Goal: Transaction & Acquisition: Obtain resource

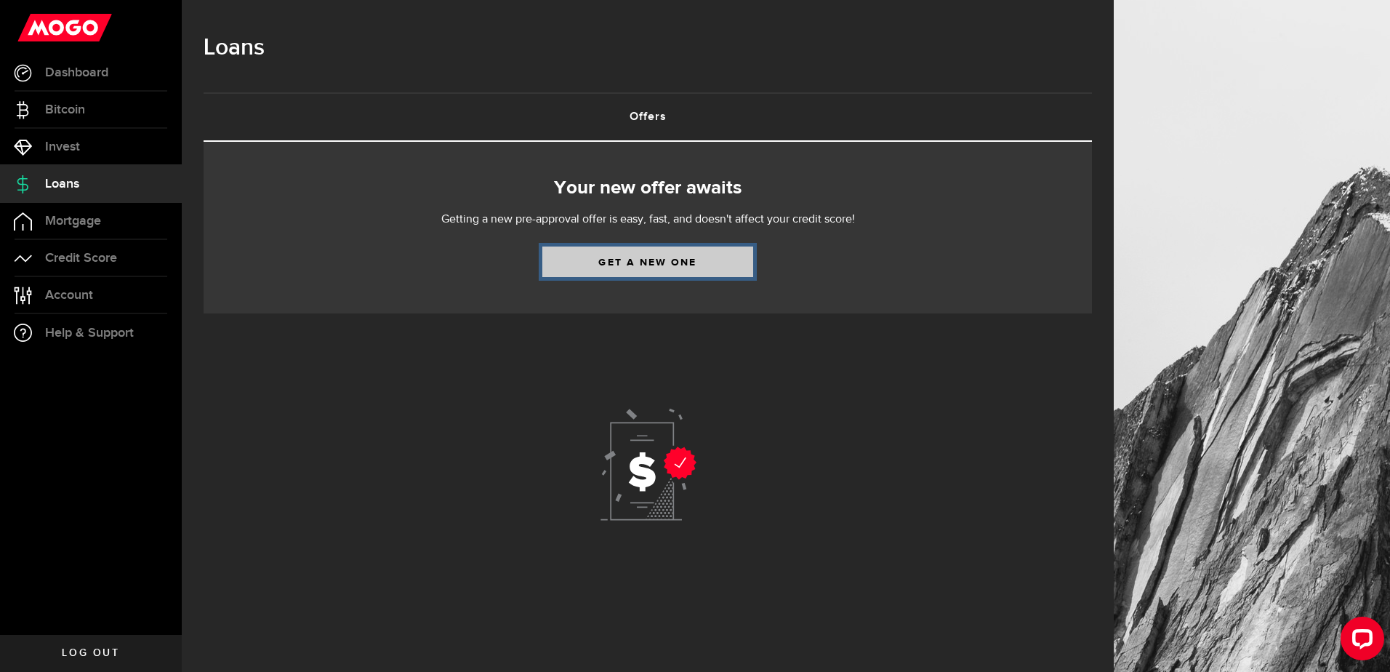
click at [644, 258] on link "Get a new one" at bounding box center [647, 262] width 211 height 31
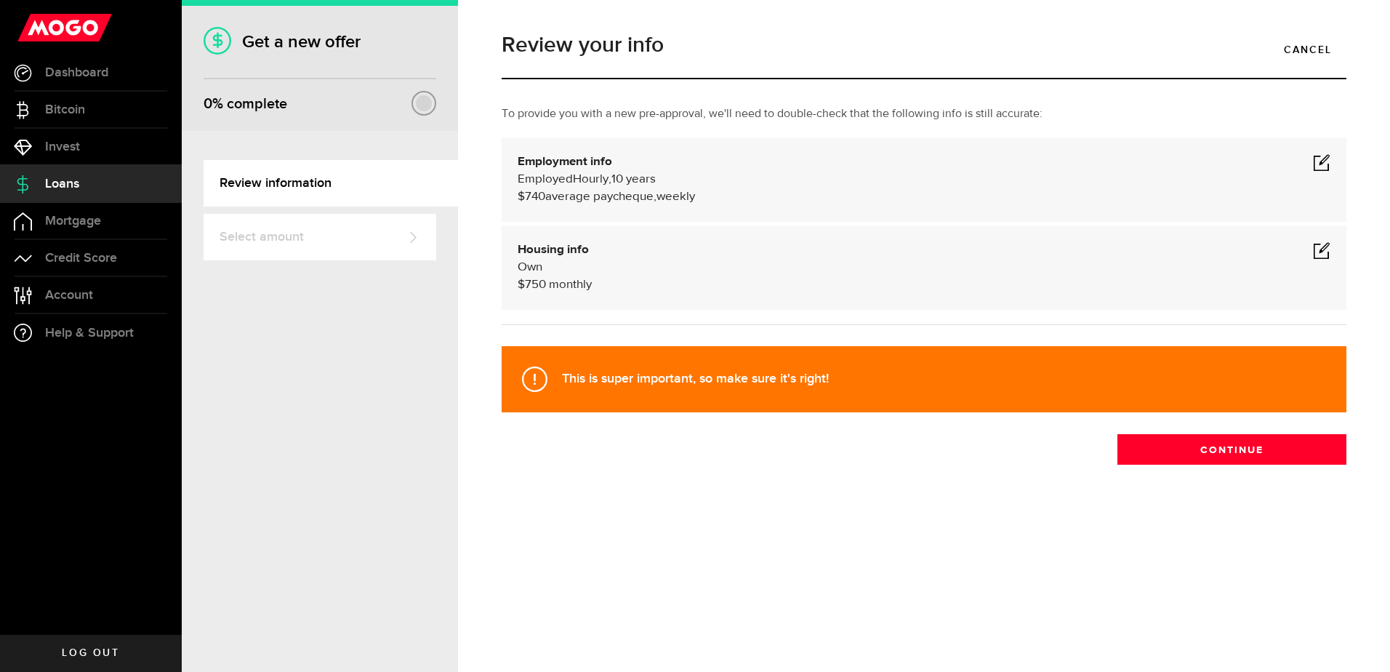
click at [1322, 163] on span at bounding box center [1321, 161] width 17 height 17
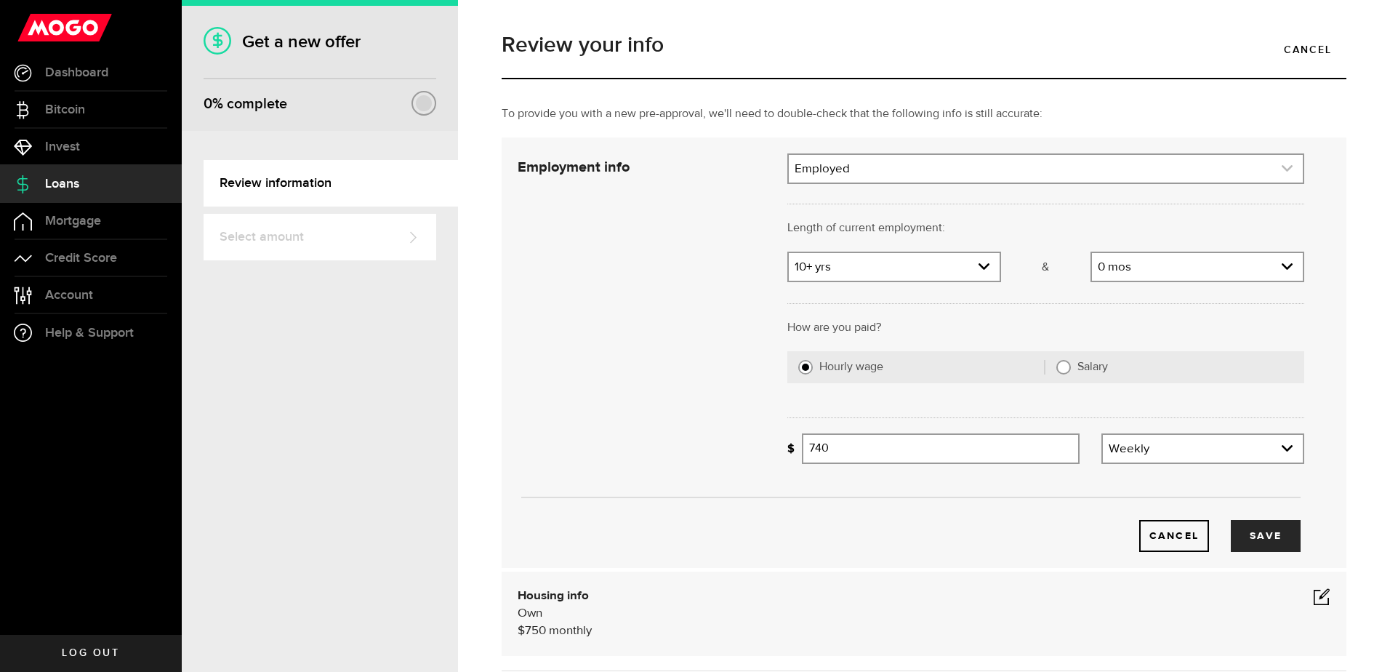
click at [1282, 168] on icon "expand select" at bounding box center [1287, 168] width 12 height 12
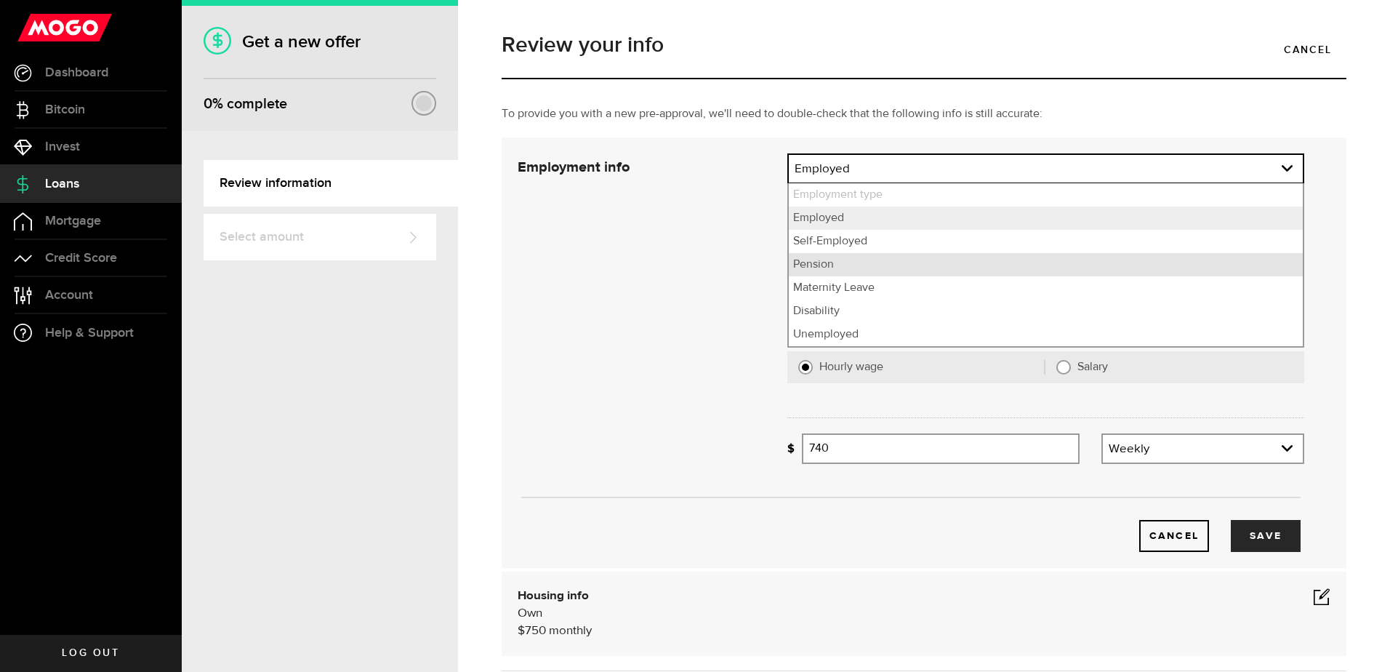
click at [812, 265] on li "Pension" at bounding box center [1046, 264] width 514 height 23
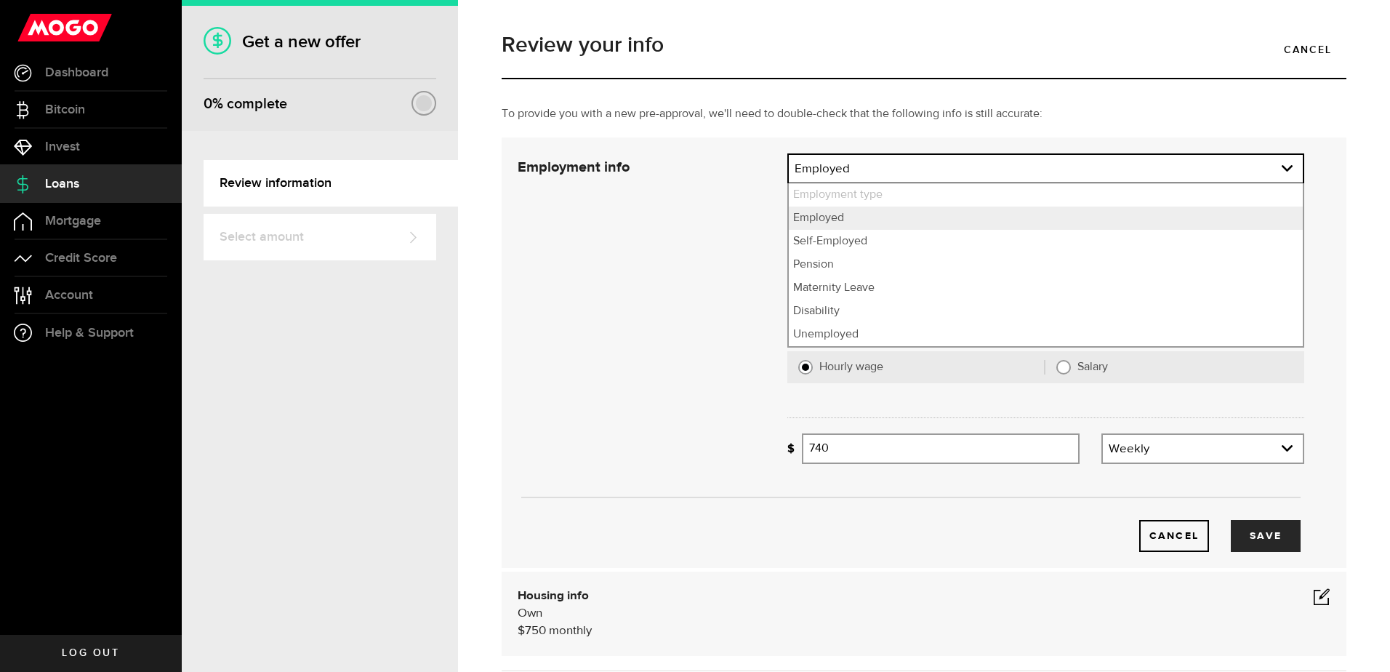
select select "Pension"
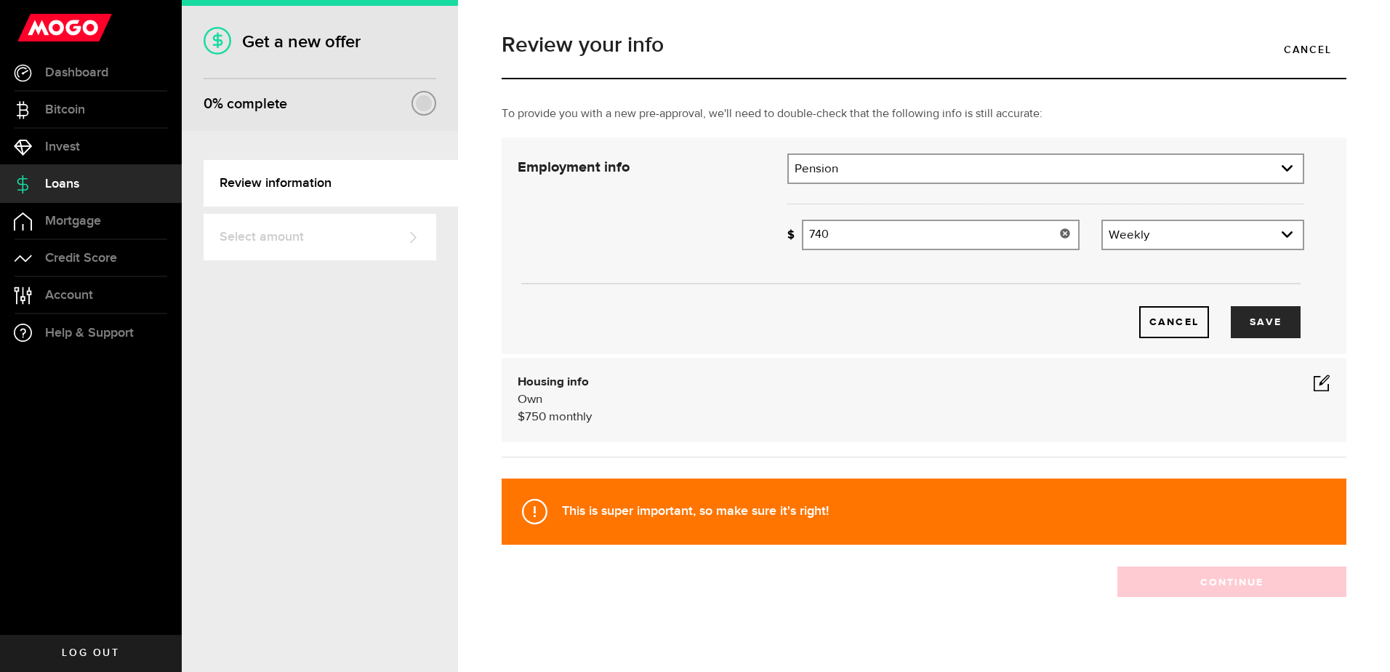
click at [832, 242] on input "740" at bounding box center [941, 235] width 278 height 31
type input "7"
type input "1,720"
click at [1282, 234] on use "expand select" at bounding box center [1287, 234] width 11 height 7
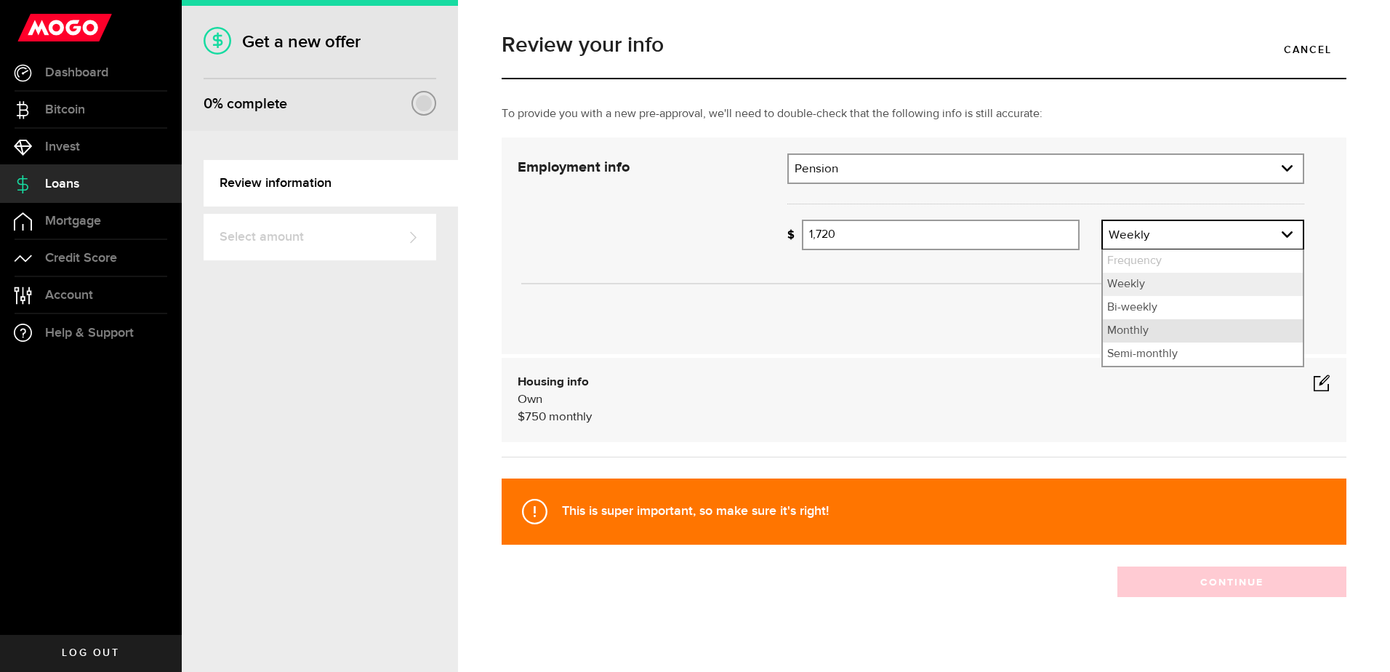
click at [1145, 334] on li "Monthly" at bounding box center [1203, 330] width 200 height 23
select select "monthly"
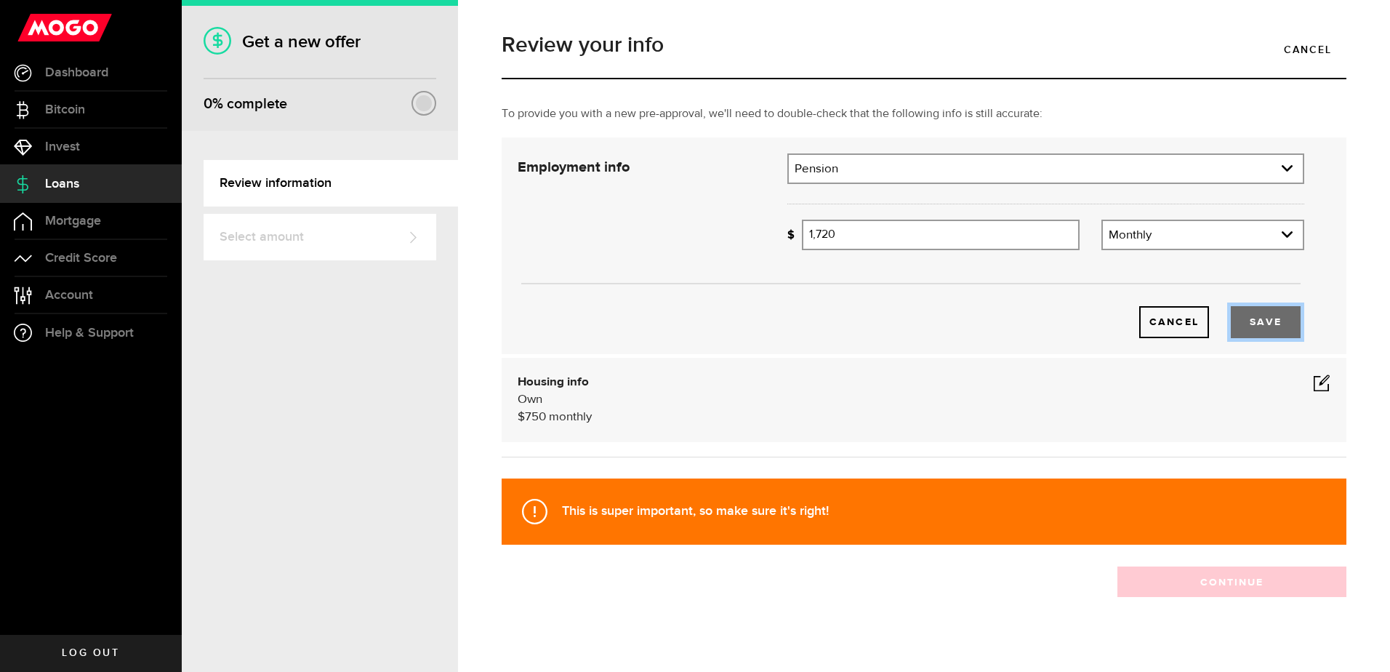
click at [1257, 329] on button "Save" at bounding box center [1266, 322] width 70 height 32
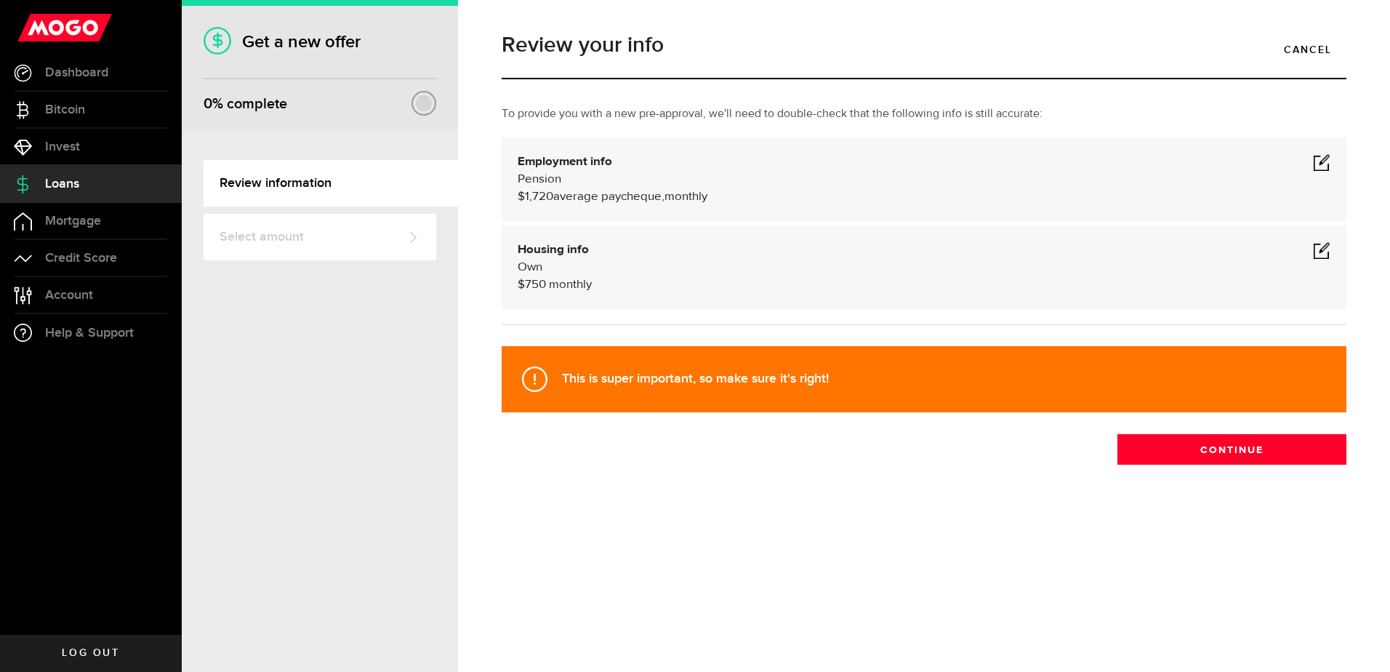
click at [1322, 253] on span at bounding box center [1321, 249] width 17 height 17
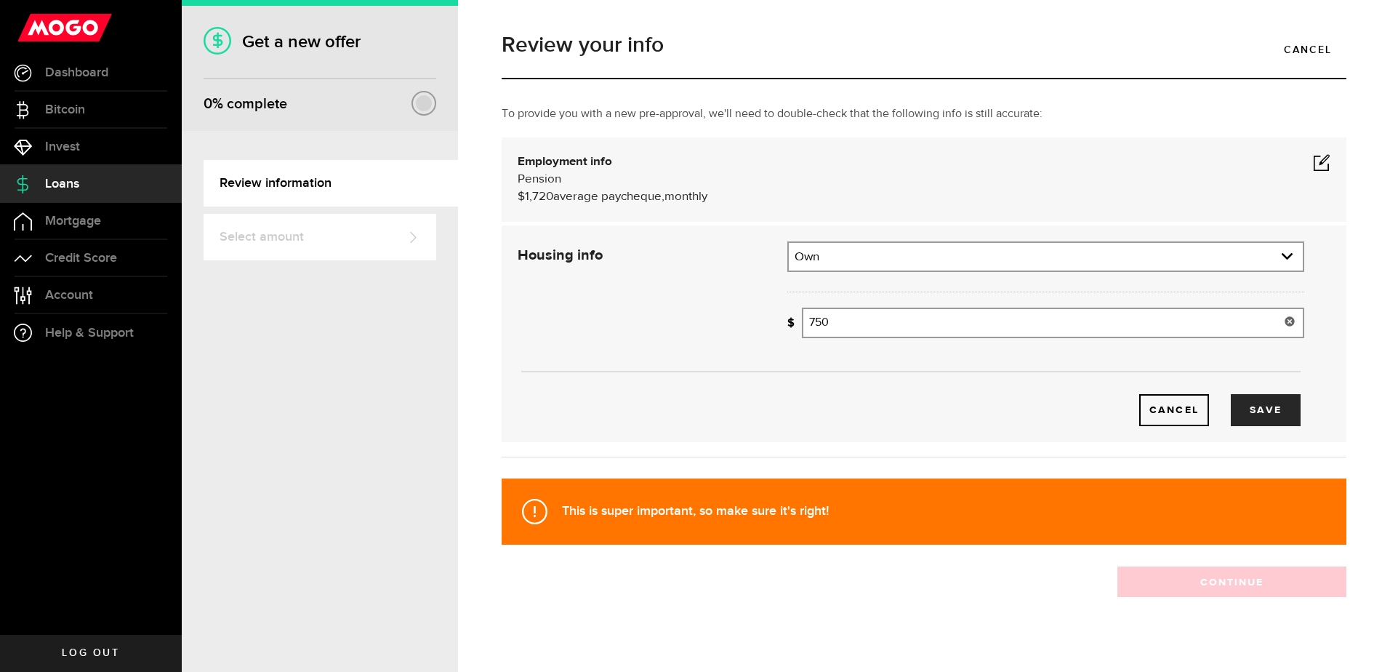
click at [812, 327] on input "750" at bounding box center [1053, 323] width 502 height 31
type input "950"
click at [1262, 412] on button "Save" at bounding box center [1266, 410] width 70 height 32
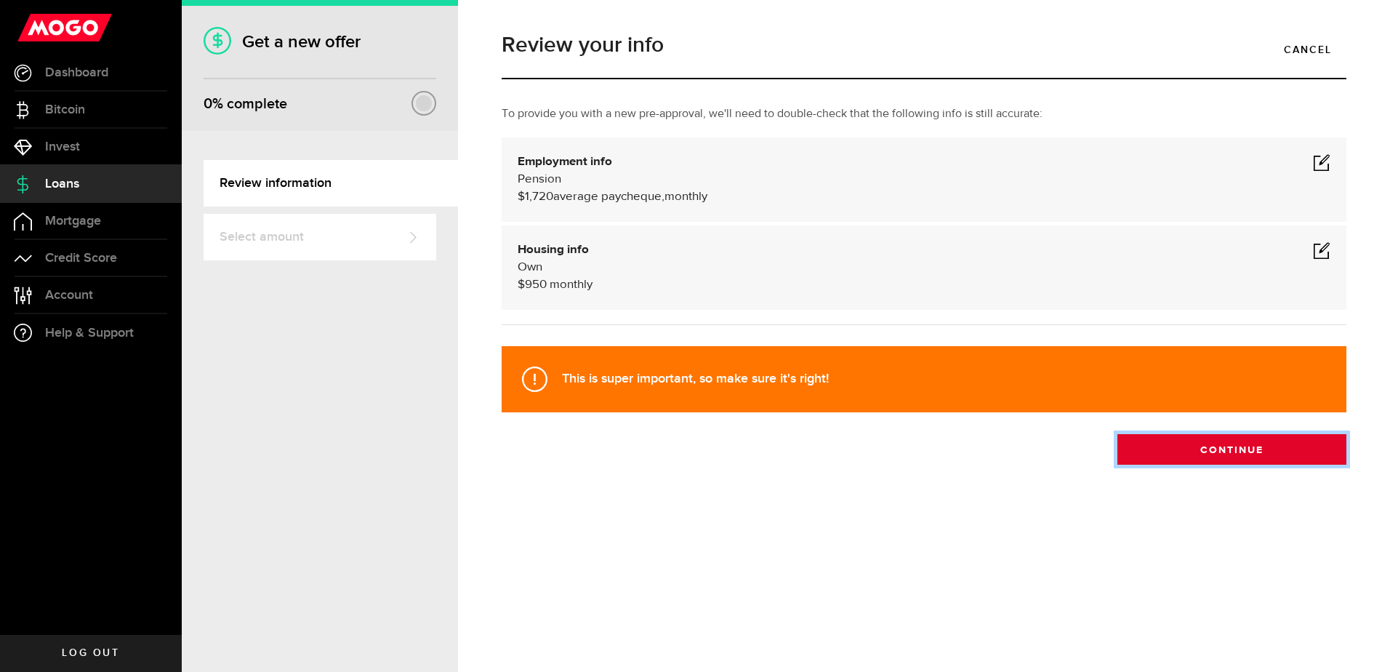
click at [1249, 458] on button "Continue" at bounding box center [1232, 449] width 229 height 31
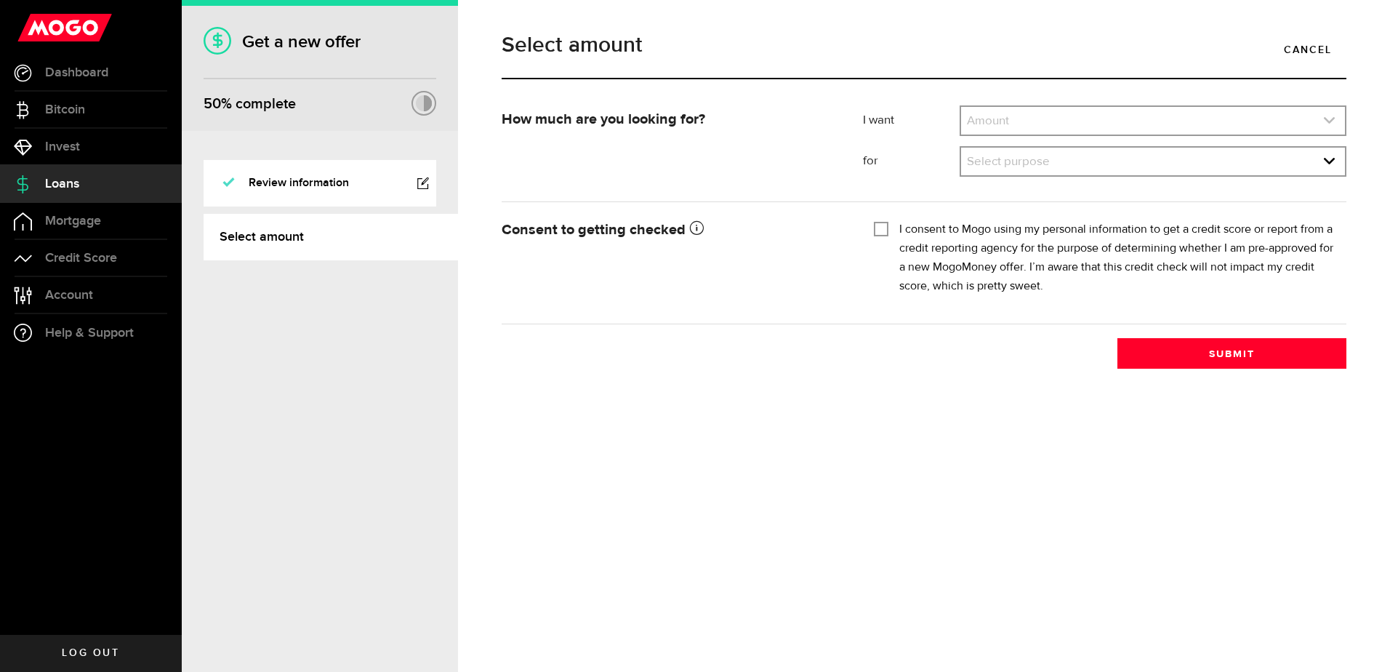
click at [1329, 120] on icon "expand select" at bounding box center [1329, 120] width 12 height 12
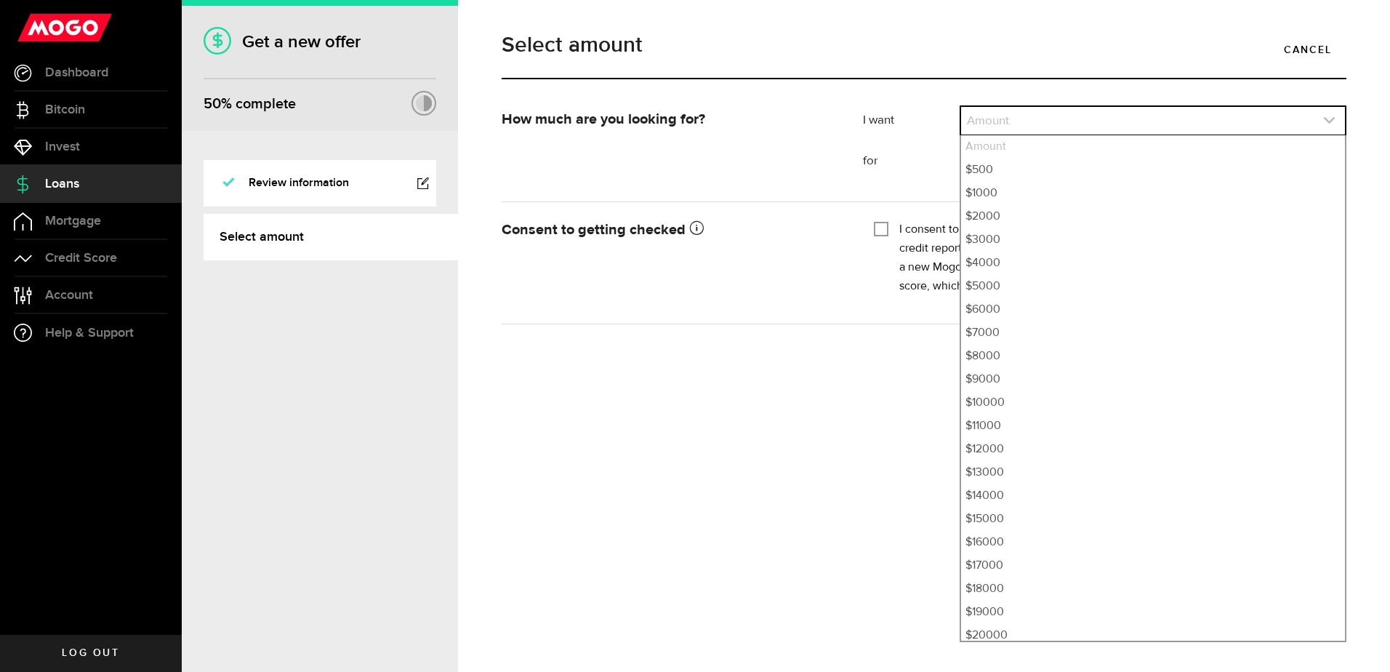
click at [985, 119] on link "expand select" at bounding box center [1153, 121] width 384 height 28
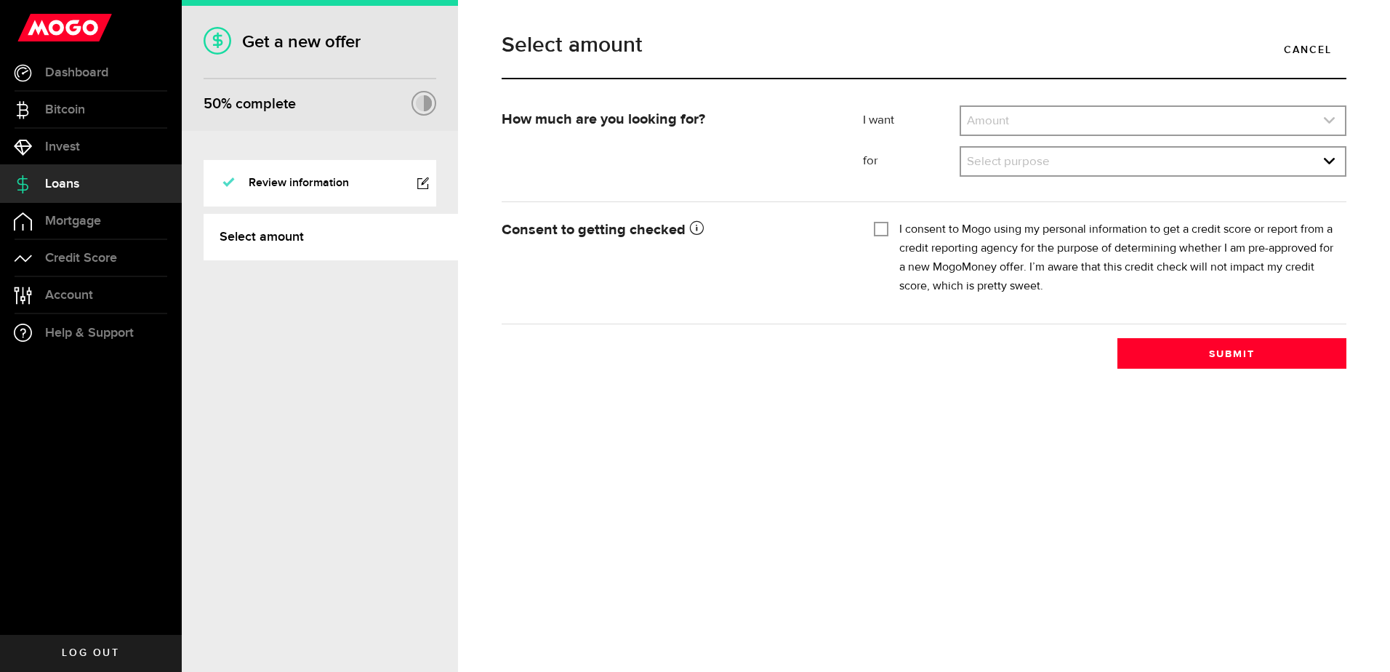
click at [1329, 119] on icon "expand select" at bounding box center [1329, 120] width 12 height 12
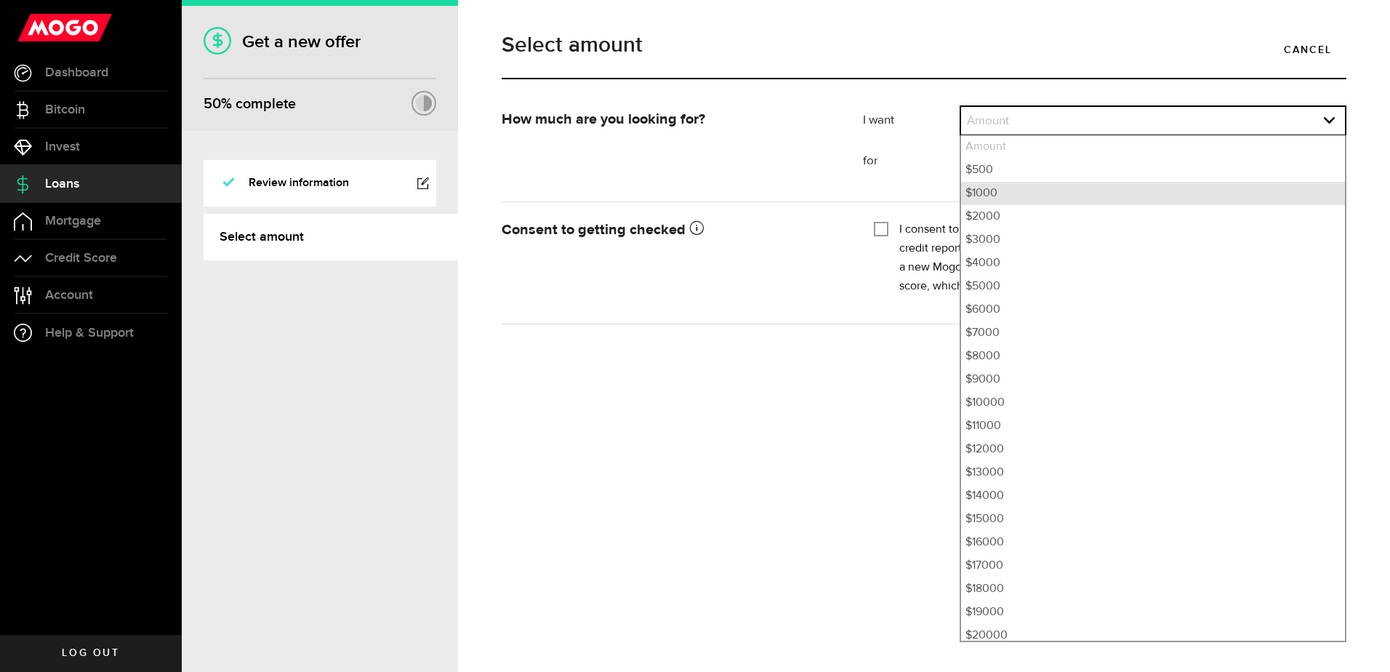
click at [982, 194] on li "$1000" at bounding box center [1153, 193] width 384 height 23
select select "1000"
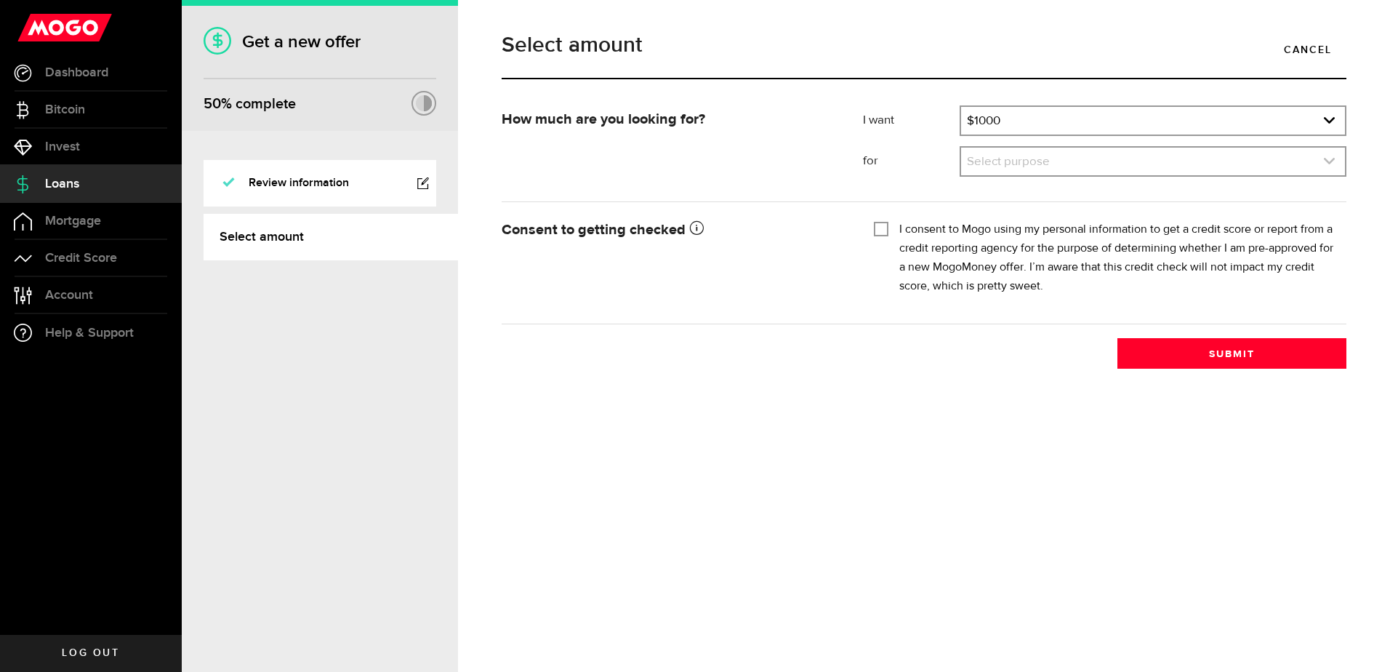
click at [1326, 162] on icon "expand select" at bounding box center [1329, 161] width 12 height 12
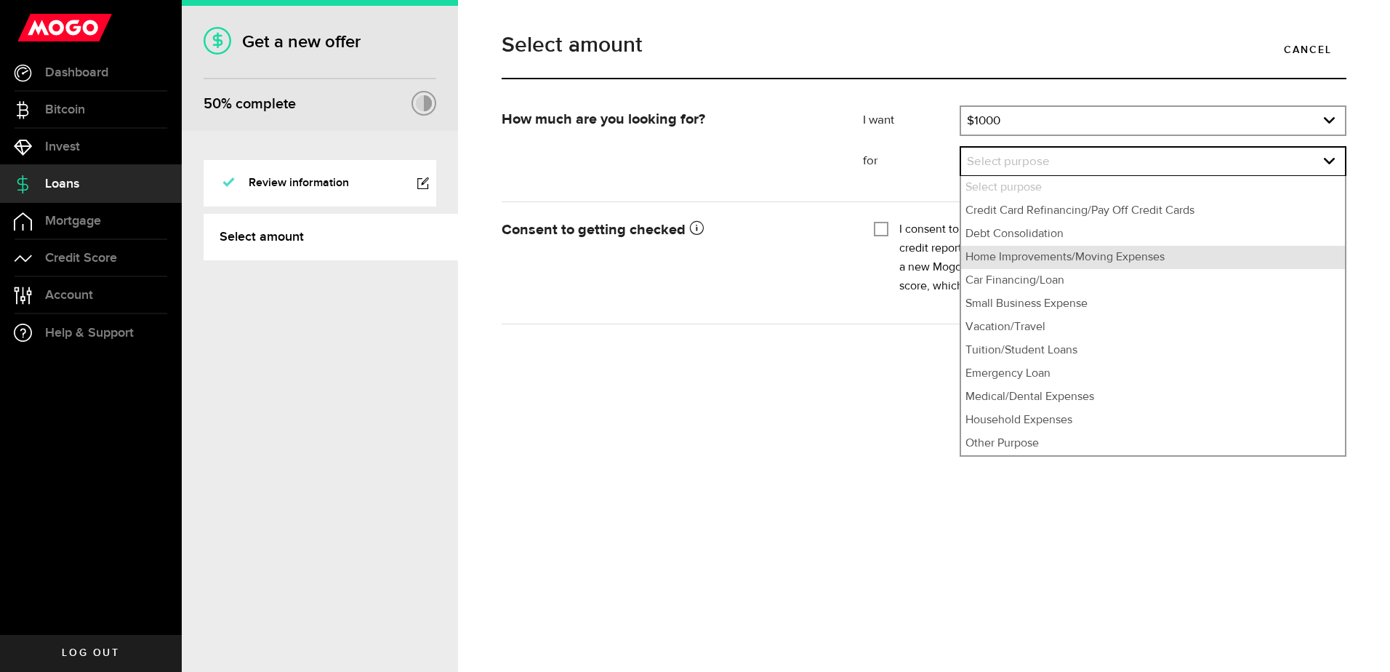
click at [1004, 260] on li "Home Improvements/Moving Expenses" at bounding box center [1153, 257] width 384 height 23
select select "Home Improvements/Moving Expenses"
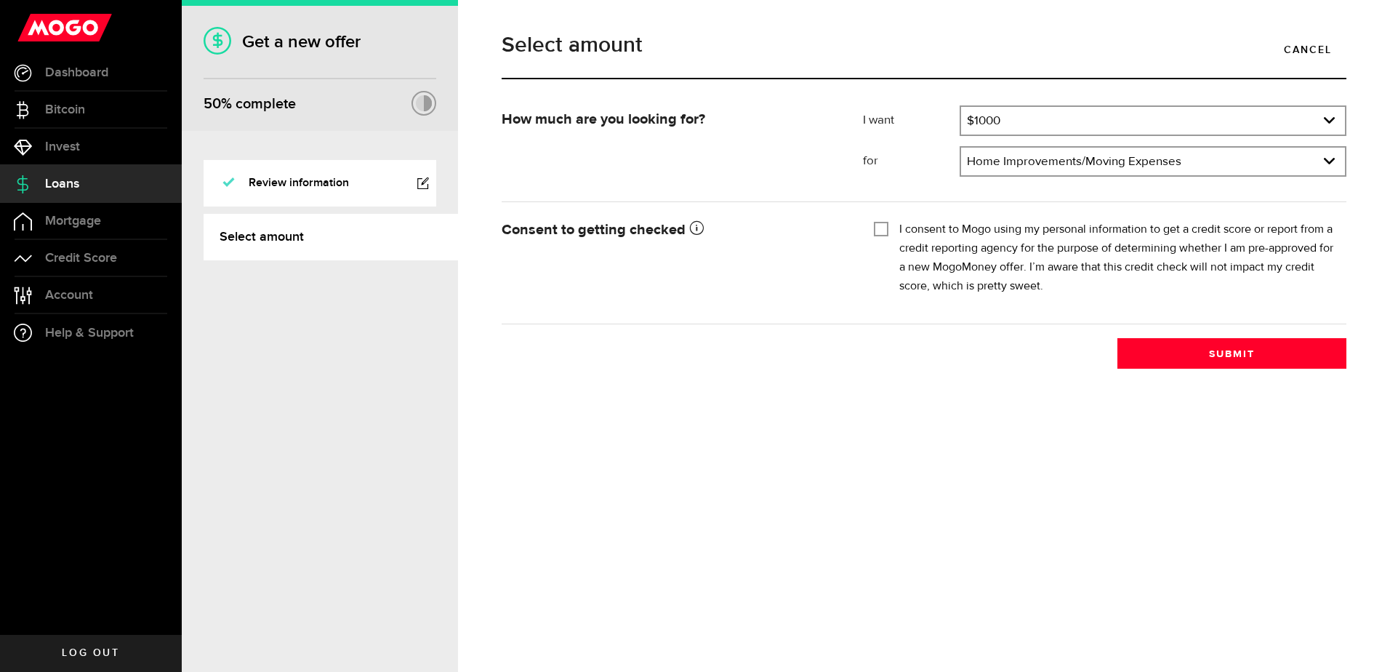
click at [882, 228] on input "I consent to Mogo using my personal information to get a credit score or report…" at bounding box center [881, 227] width 15 height 15
checkbox input "true"
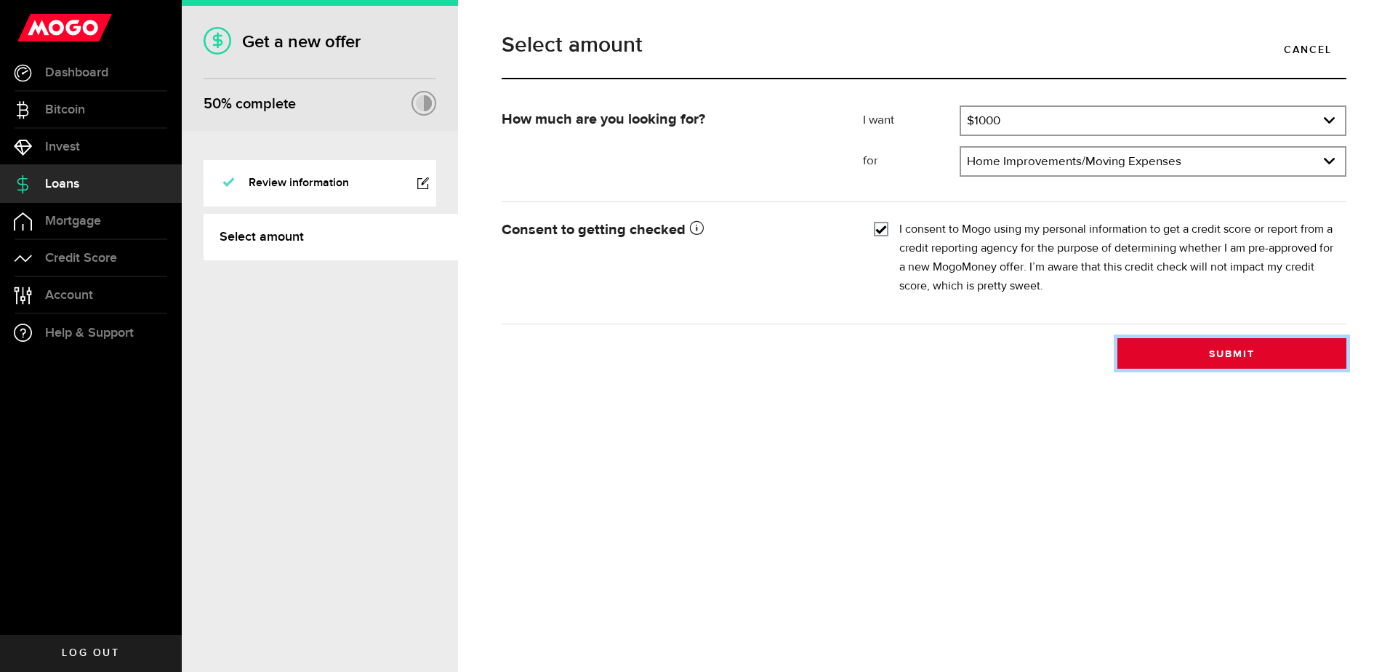
click at [1236, 351] on button "Submit" at bounding box center [1232, 353] width 229 height 31
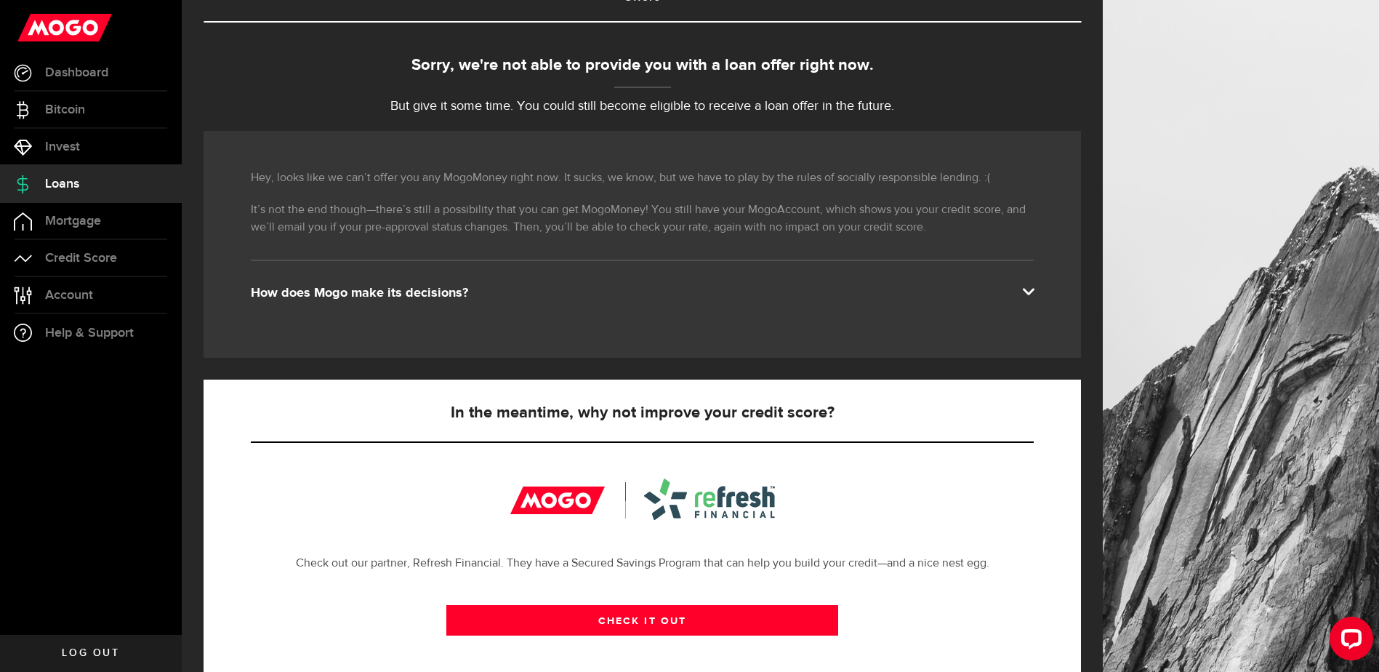
scroll to position [145, 0]
